Goal: Feedback & Contribution: Leave review/rating

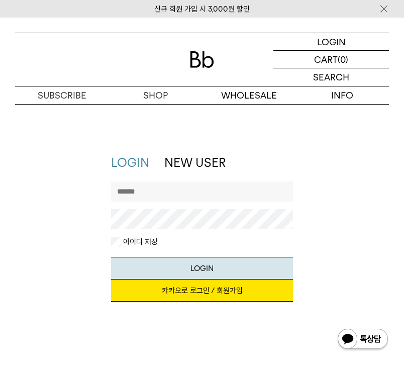
click at [215, 282] on link "카카오로 로그인 / 회원가입" at bounding box center [202, 291] width 182 height 22
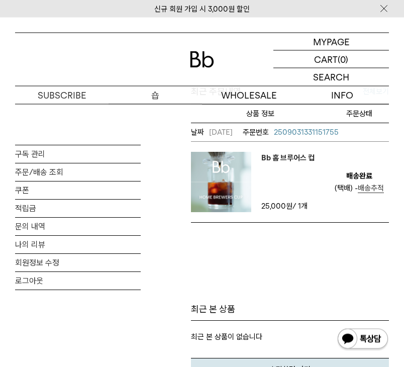
scroll to position [406, 0]
click at [34, 249] on link "나의 리뷰" at bounding box center [78, 245] width 126 height 18
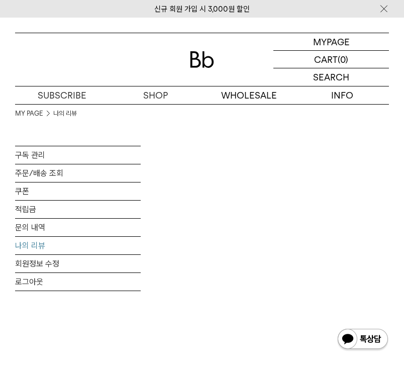
scroll to position [6, 0]
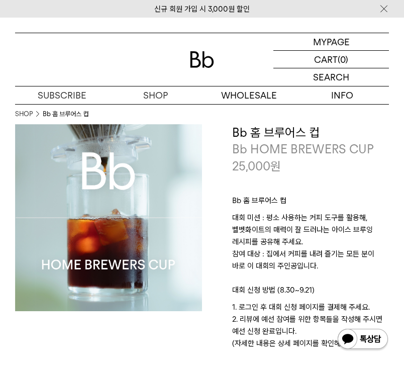
click at [24, 1] on div "신규 회원 가입 시 3,000원 할인" at bounding box center [202, 9] width 404 height 18
